Goal: Task Accomplishment & Management: Complete application form

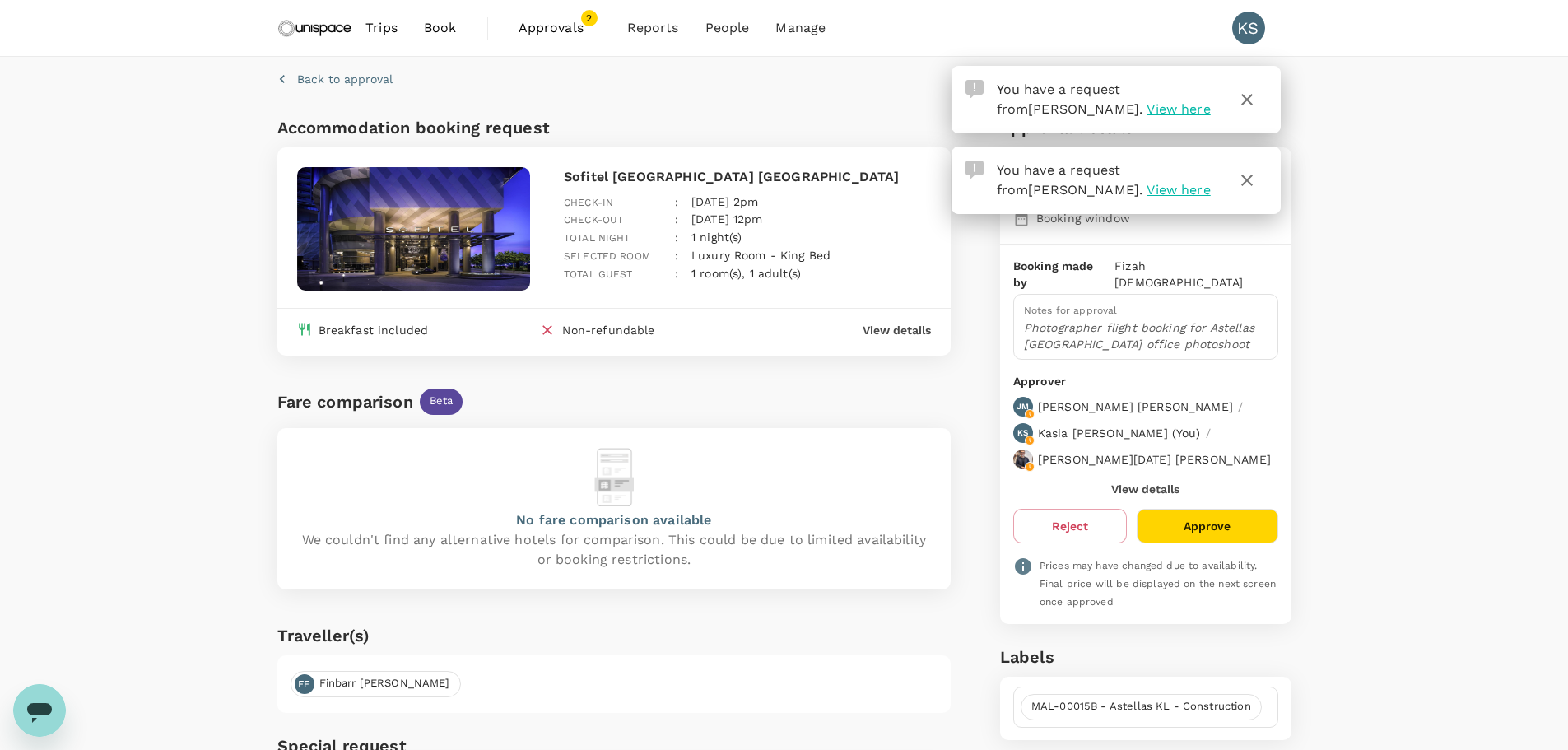
click at [1206, 509] on button "Approve" at bounding box center [1207, 526] width 141 height 34
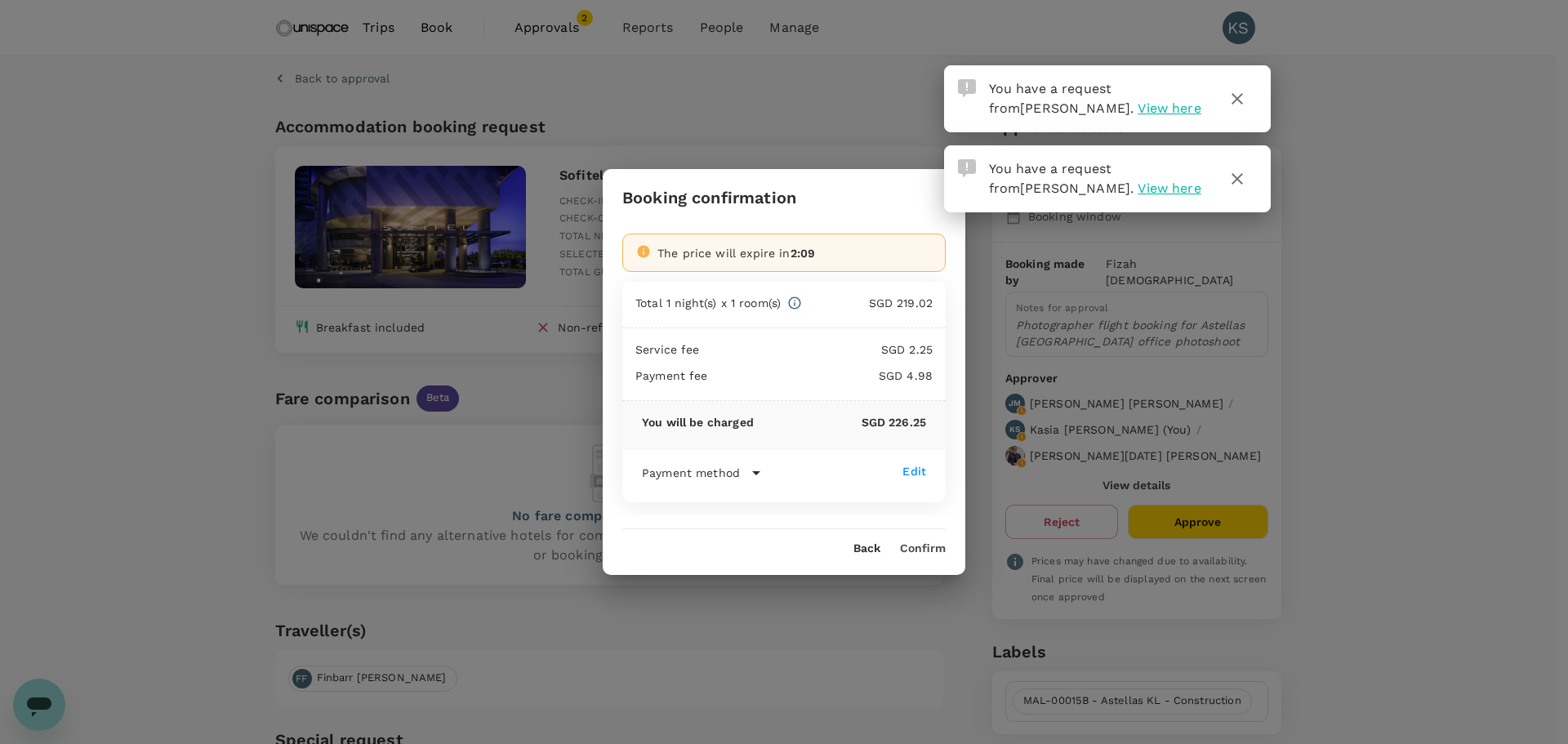
click at [917, 541] on div "Back Confirm" at bounding box center [784, 542] width 363 height 26
click at [917, 548] on button "Confirm" at bounding box center [923, 549] width 46 height 13
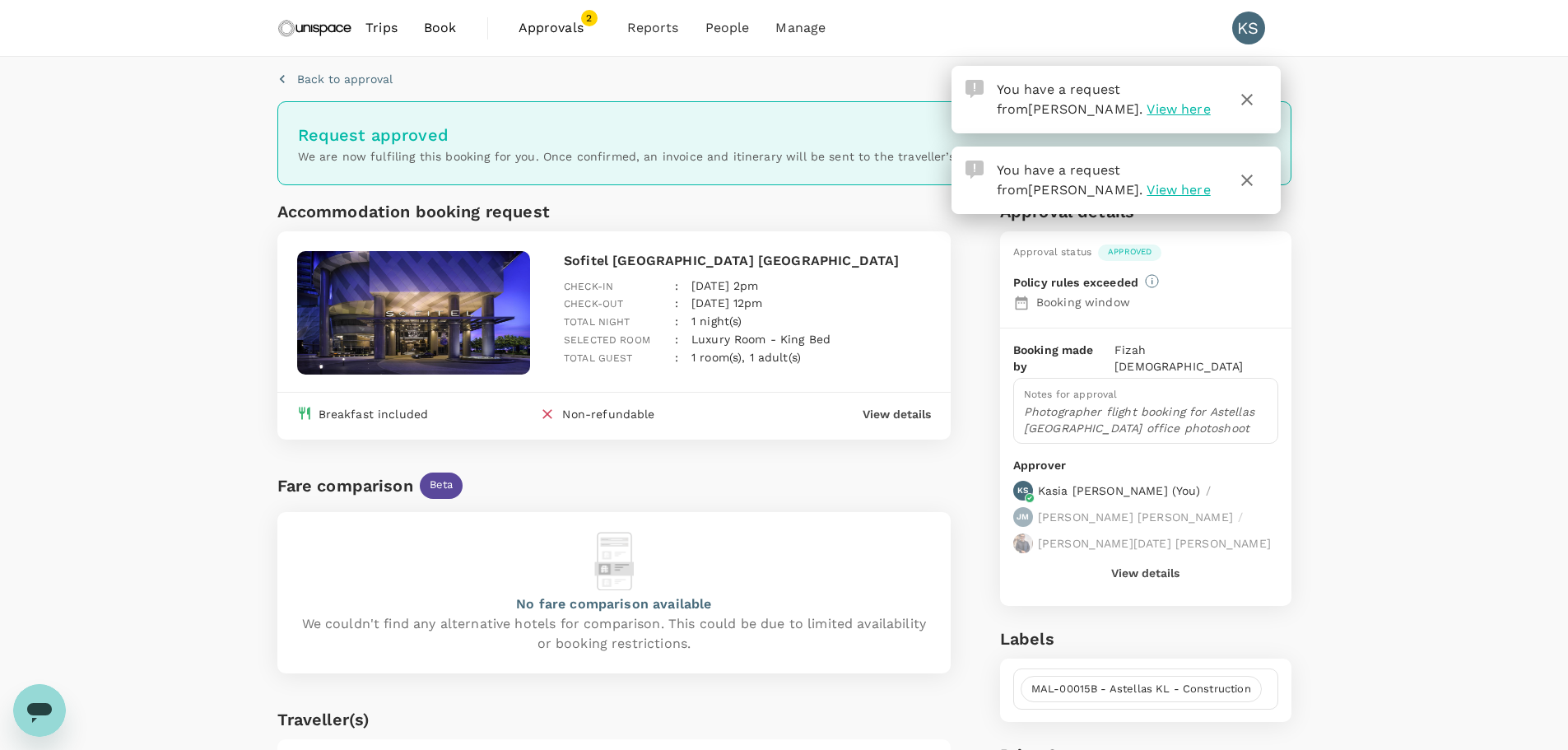
click at [543, 24] on span "Approvals" at bounding box center [559, 29] width 82 height 20
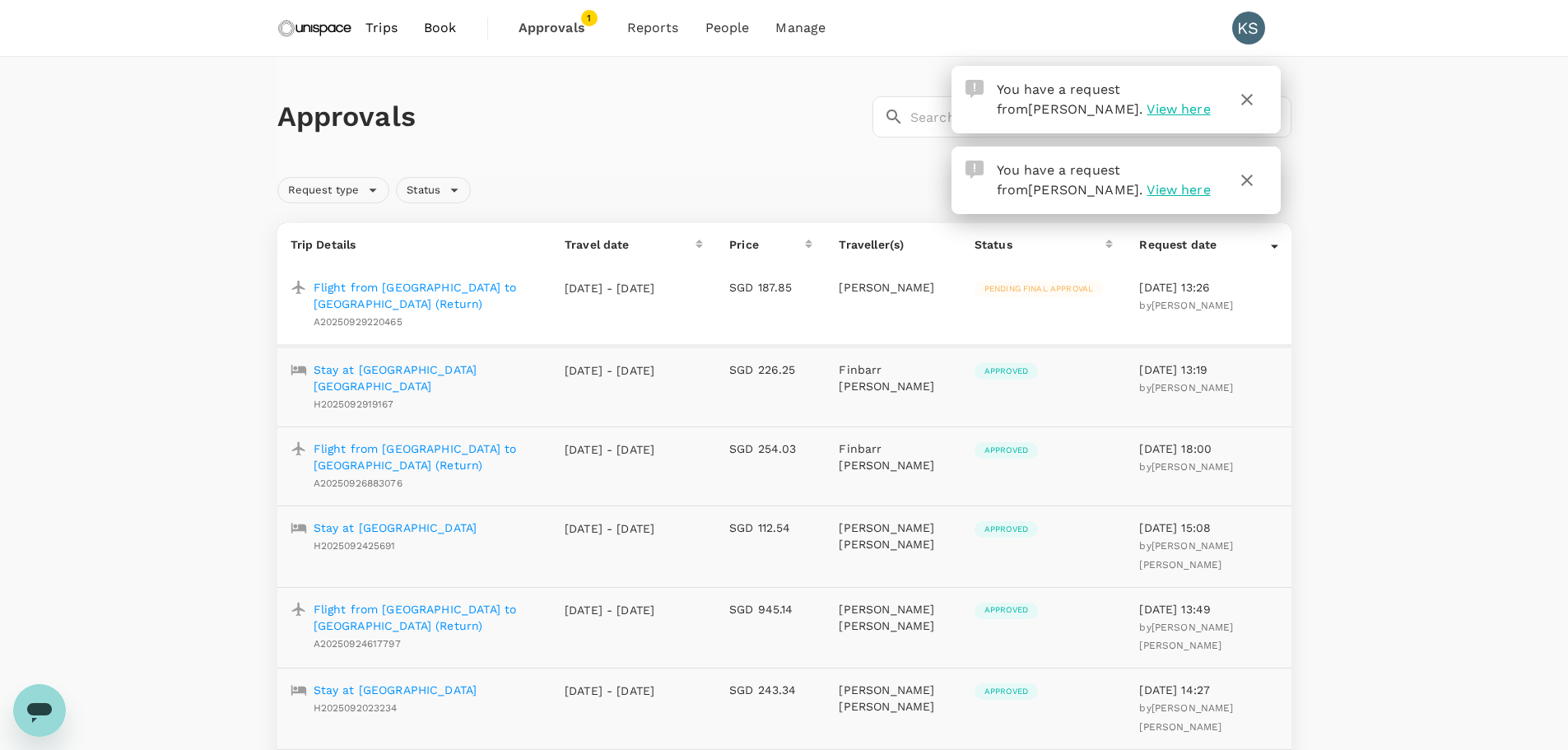
click at [1028, 289] on span "Pending final approval" at bounding box center [1038, 289] width 128 height 12
click at [1252, 188] on icon "button" at bounding box center [1247, 180] width 20 height 20
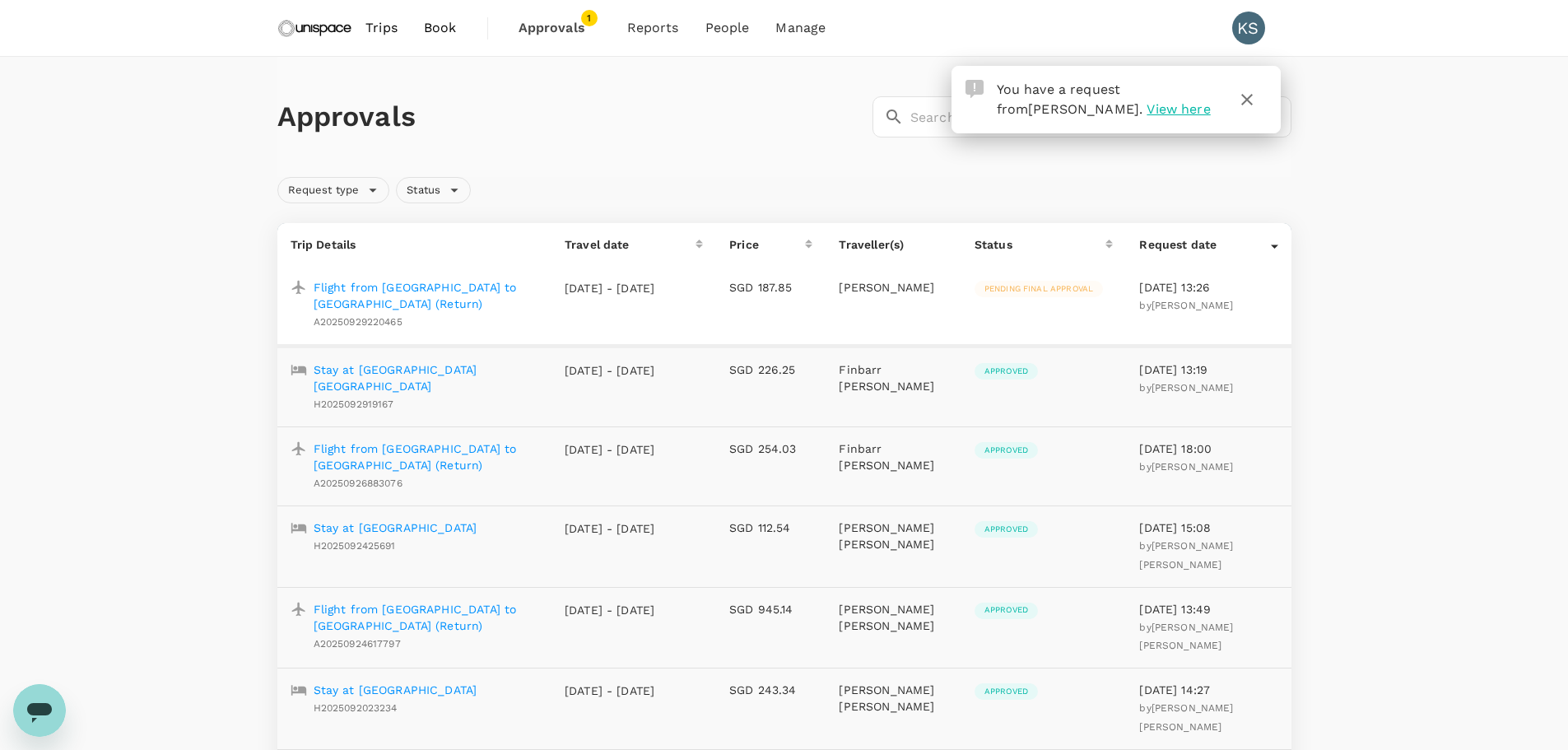
click at [1249, 105] on icon "button" at bounding box center [1247, 100] width 20 height 20
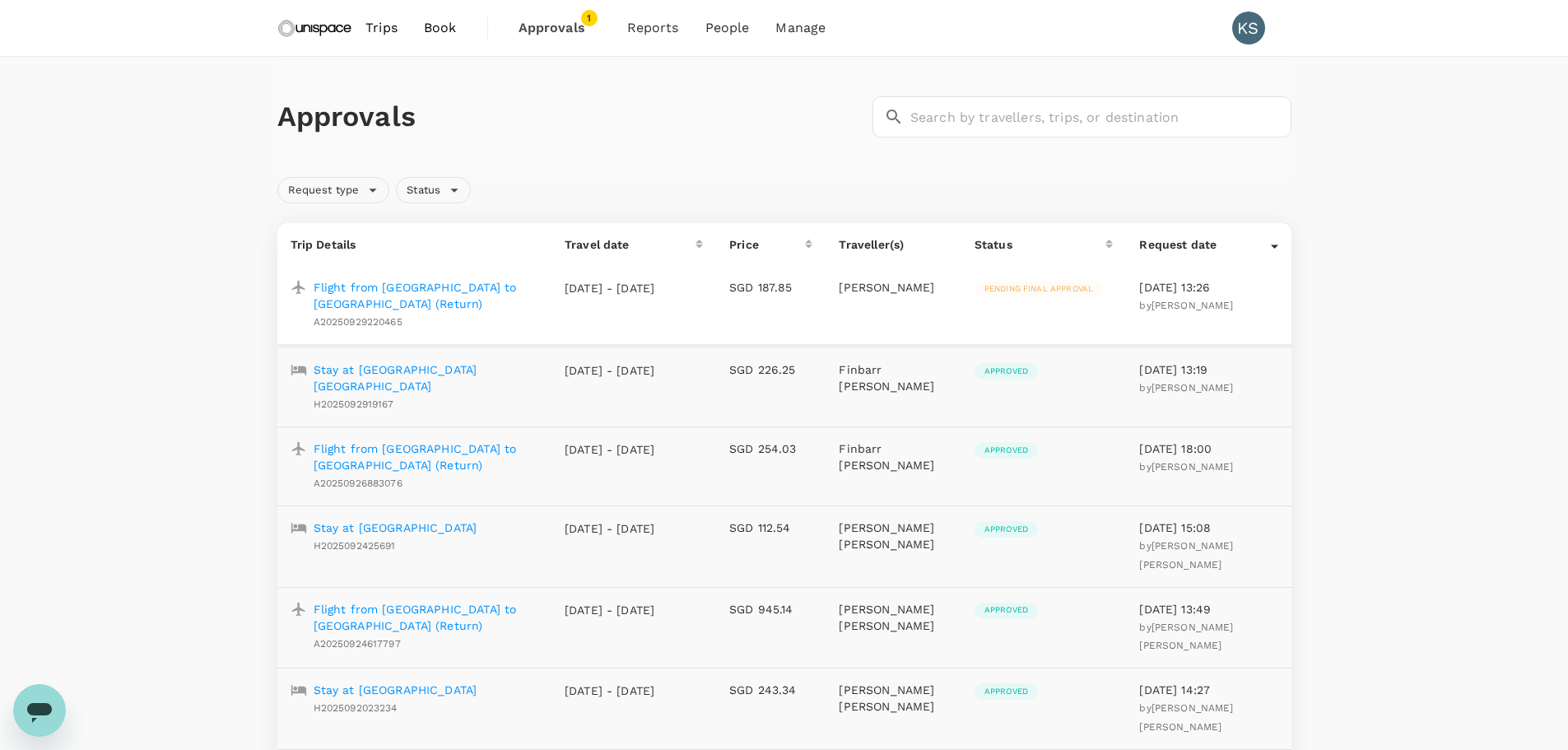
click at [550, 25] on span "Approvals" at bounding box center [559, 29] width 82 height 20
click at [428, 287] on p "Flight from Singapore to Kuala Lumpur (Return)" at bounding box center [426, 295] width 226 height 33
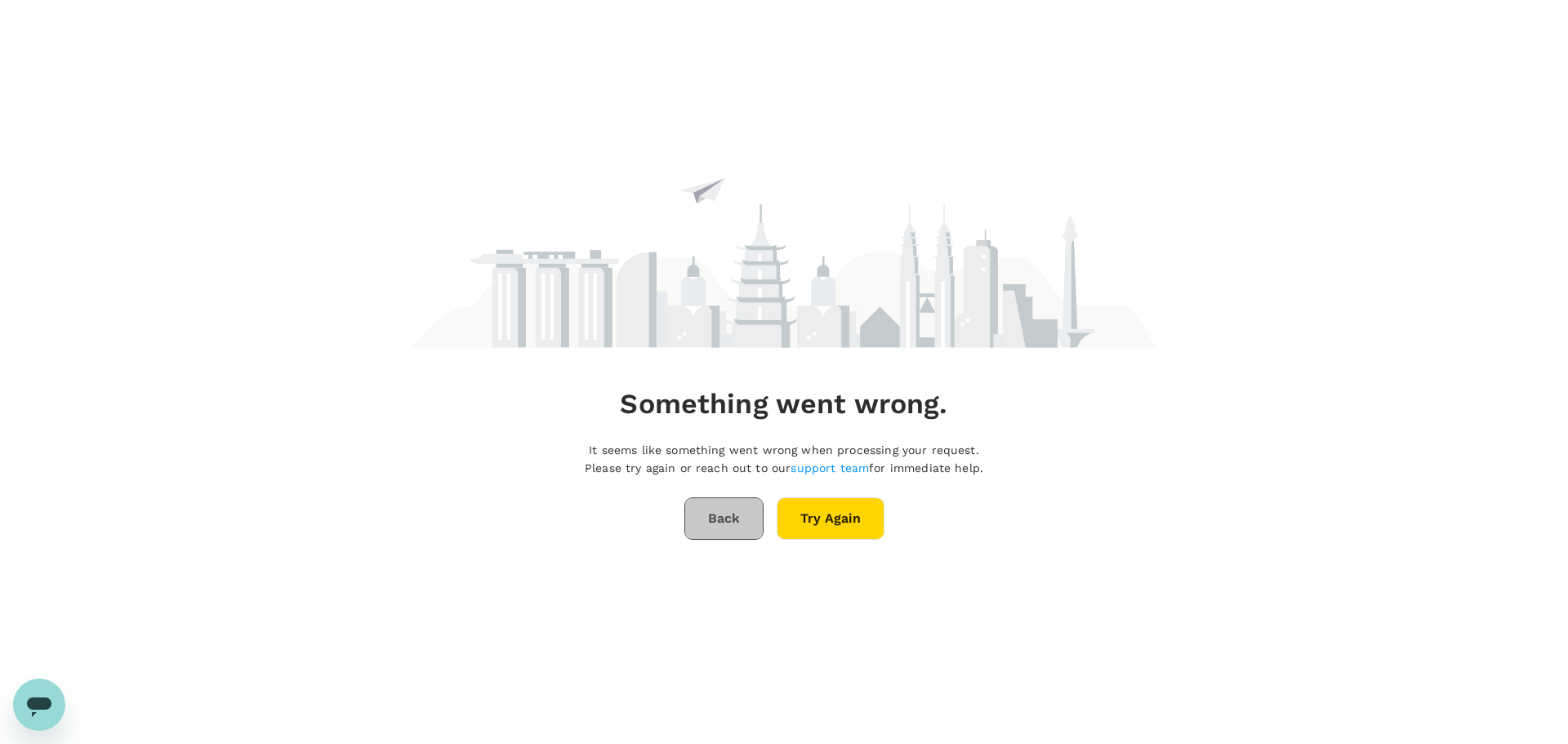
click at [717, 528] on button "Back" at bounding box center [723, 518] width 79 height 42
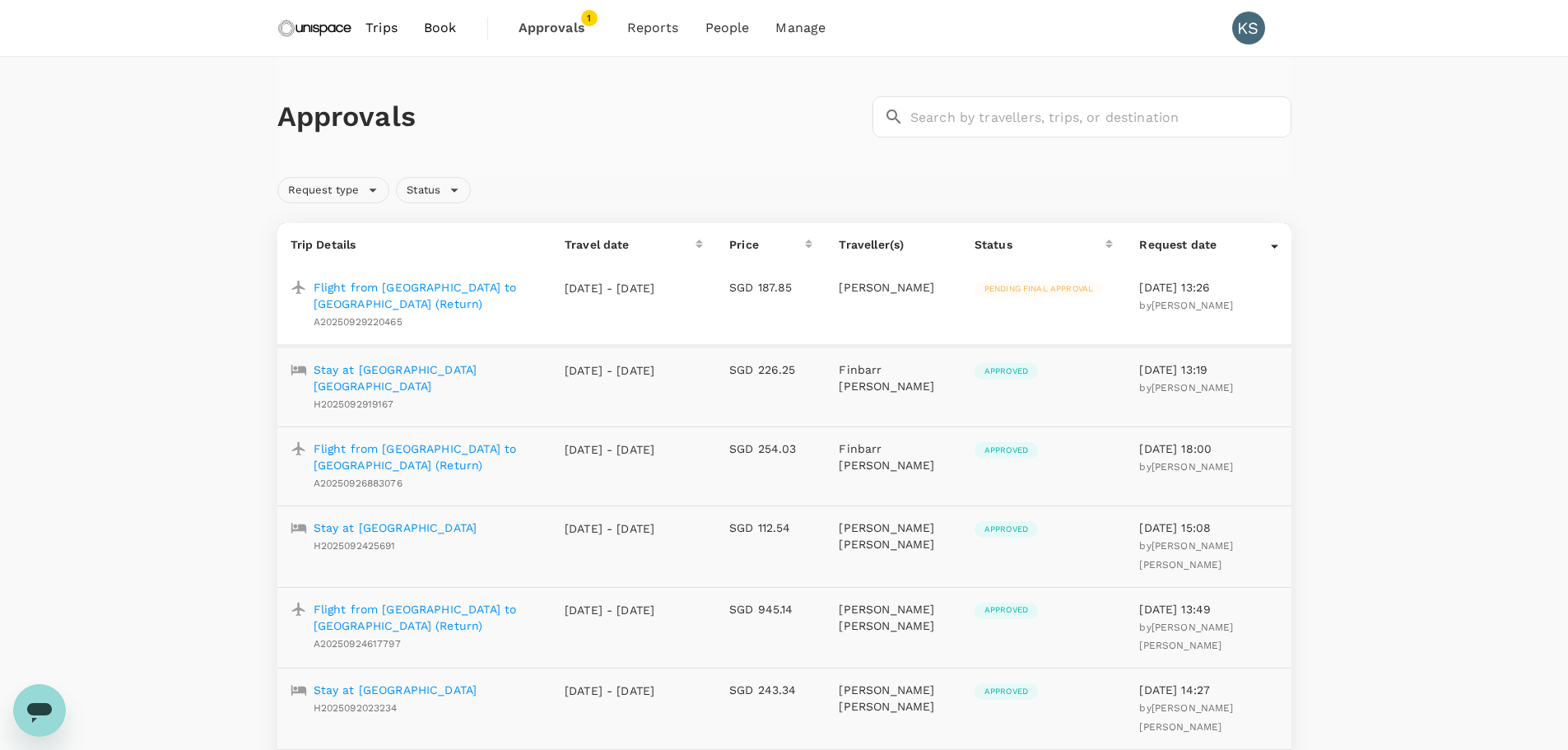
click at [449, 295] on p "Flight from Singapore to Kuala Lumpur (Return)" at bounding box center [426, 295] width 226 height 33
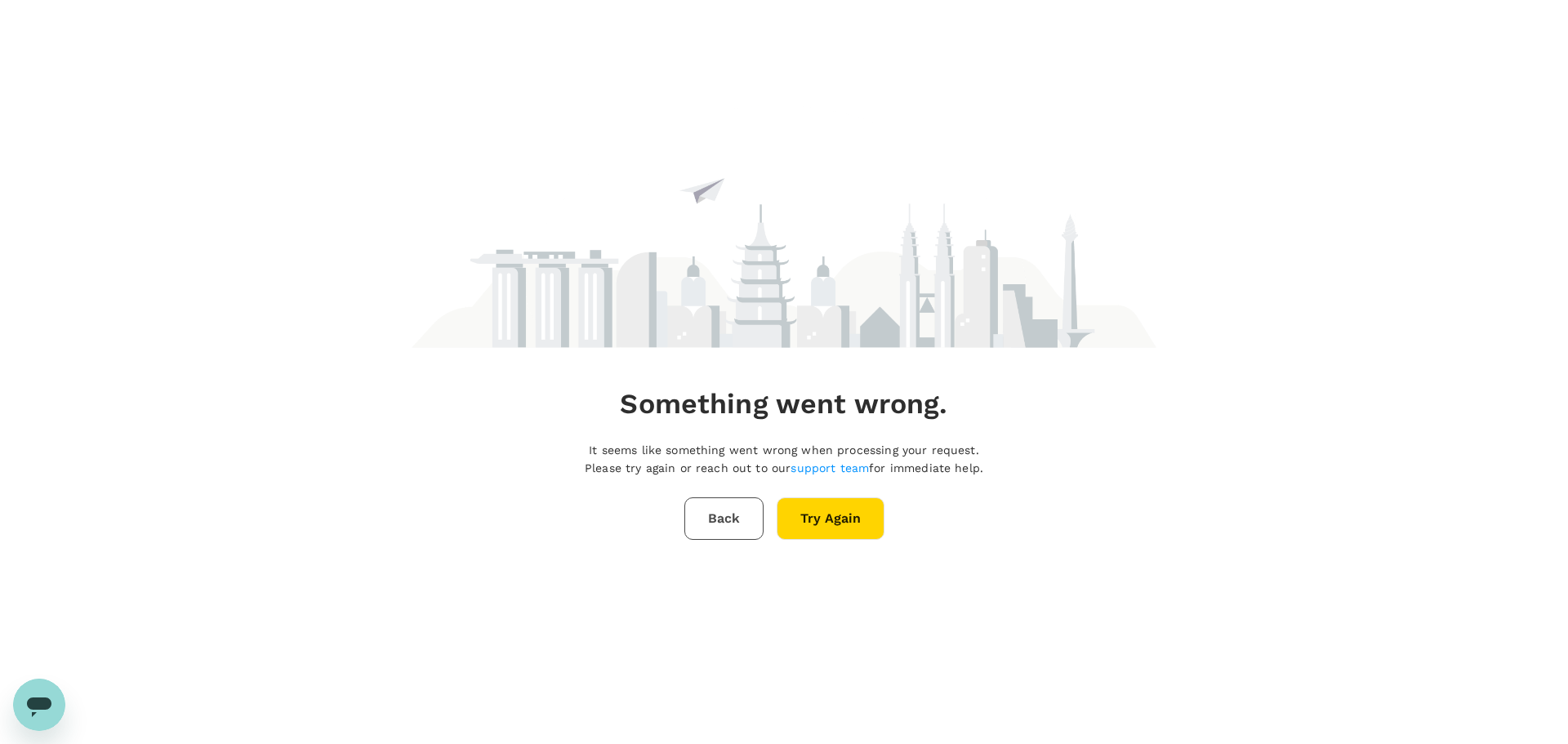
click at [841, 528] on button "Try Again" at bounding box center [831, 518] width 108 height 42
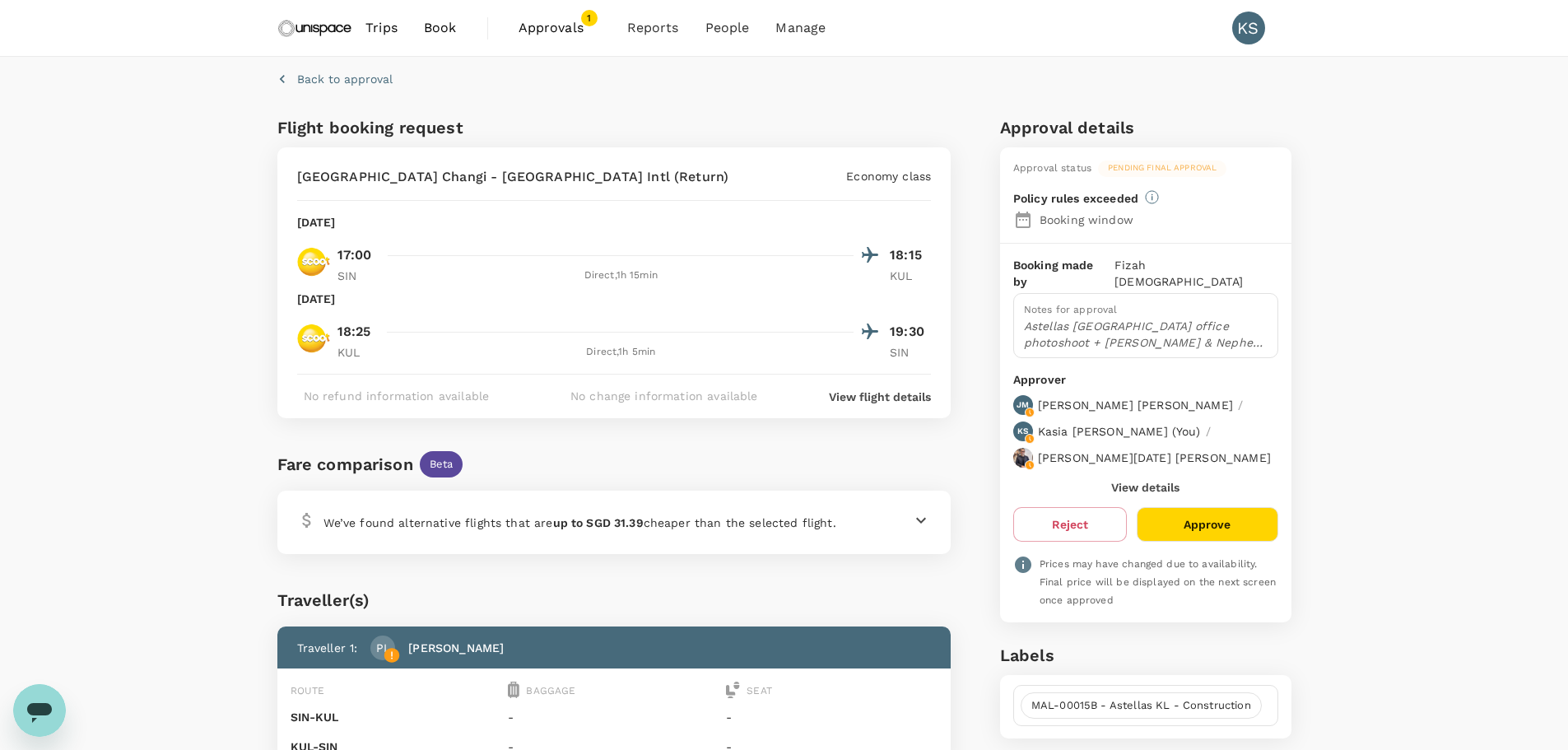
click at [1249, 508] on button "Approve" at bounding box center [1207, 524] width 141 height 34
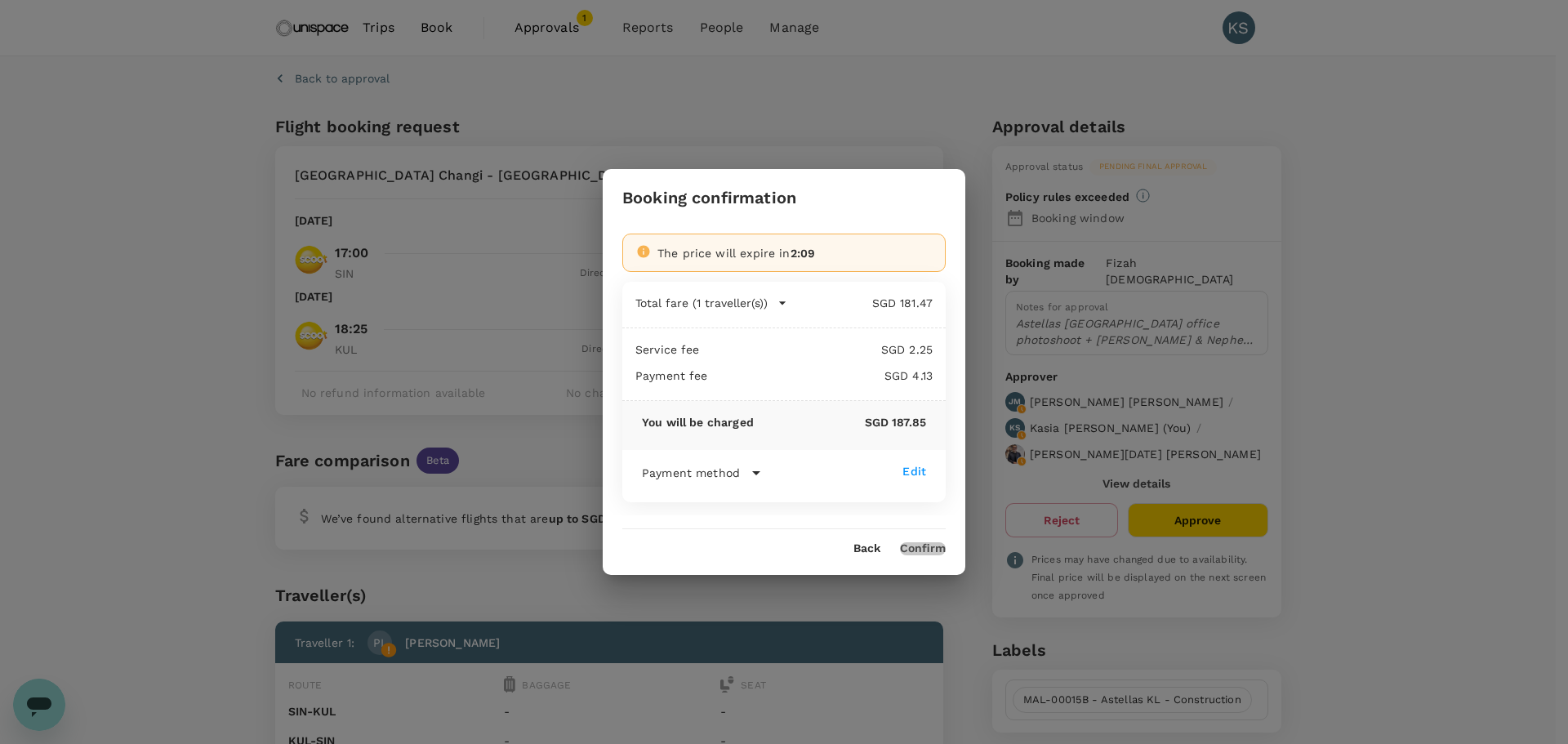
click at [933, 545] on button "Confirm" at bounding box center [923, 549] width 46 height 13
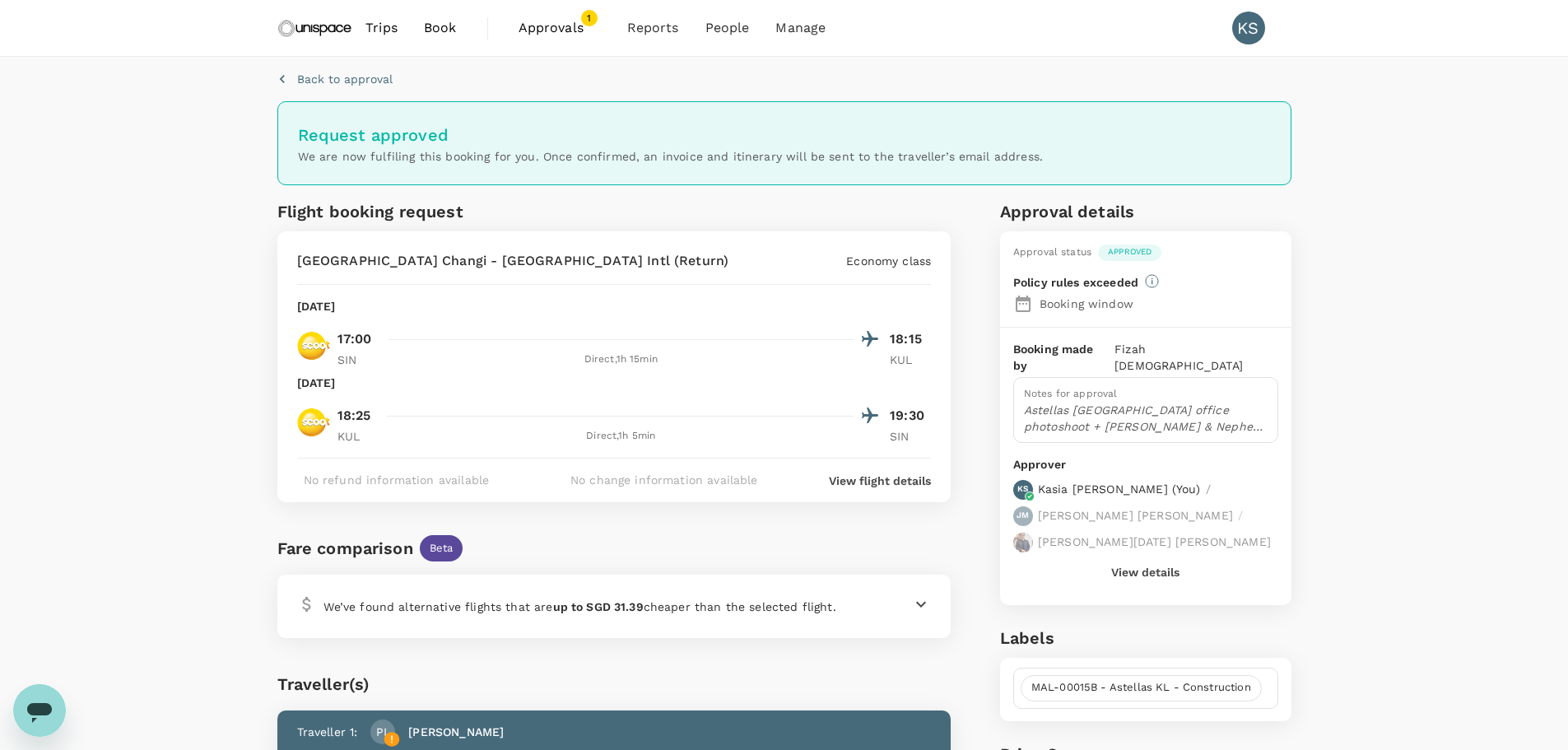
click at [567, 28] on span "Approvals" at bounding box center [559, 29] width 82 height 20
